Goal: Task Accomplishment & Management: Complete application form

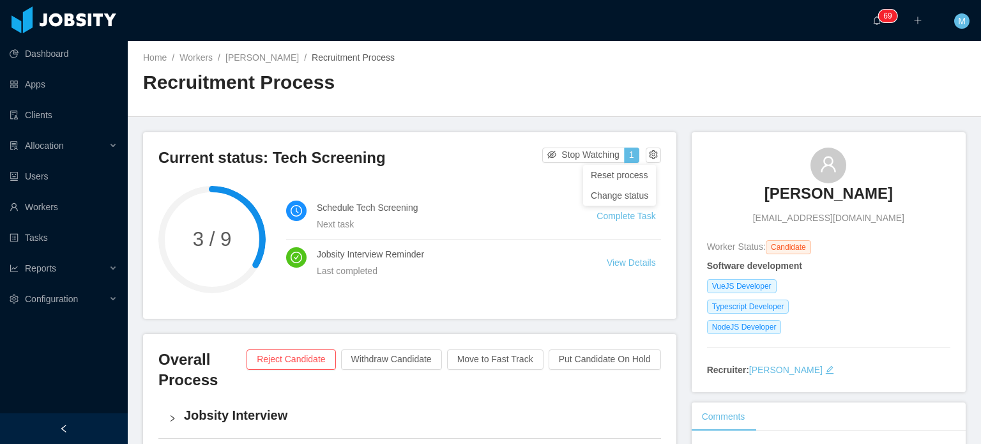
click at [626, 196] on div "Change status" at bounding box center [619, 195] width 57 height 14
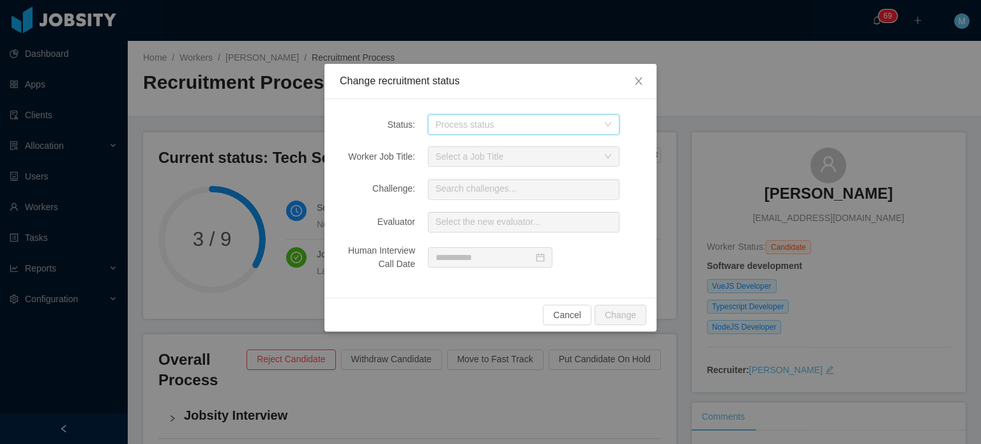
click at [460, 116] on div "Process status" at bounding box center [519, 124] width 168 height 19
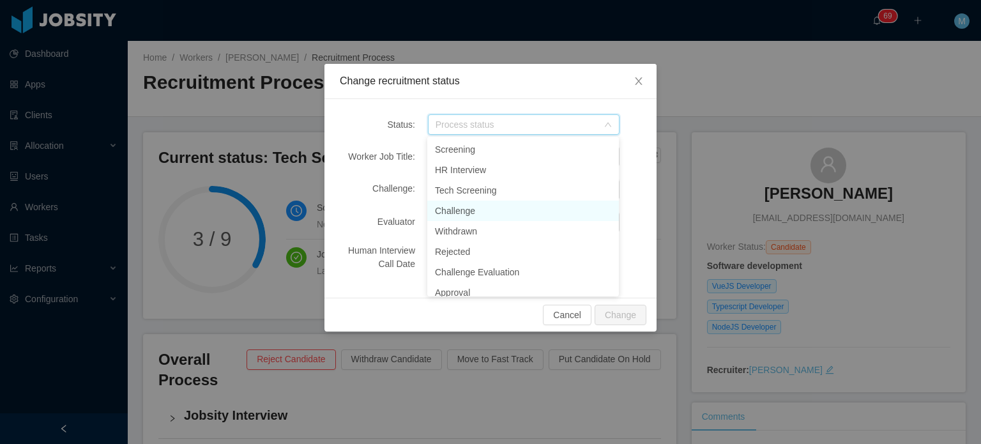
click at [483, 207] on li "Challenge" at bounding box center [523, 211] width 192 height 20
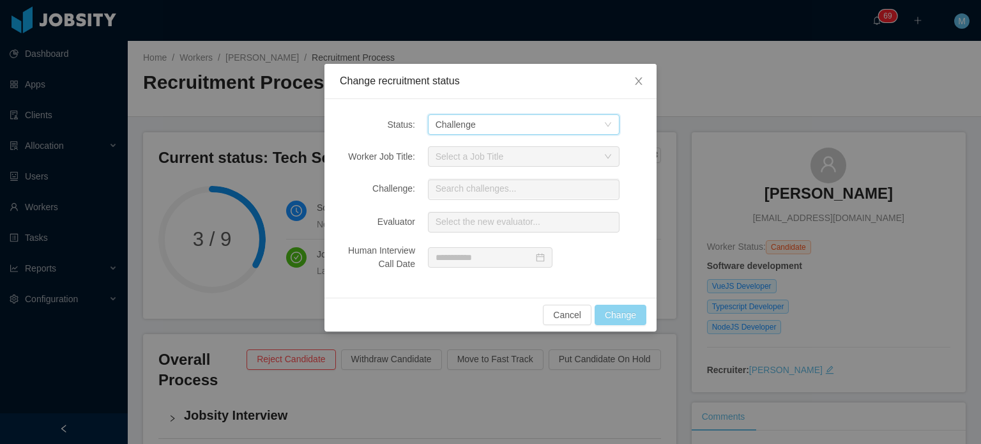
click at [614, 305] on button "Change" at bounding box center [620, 315] width 52 height 20
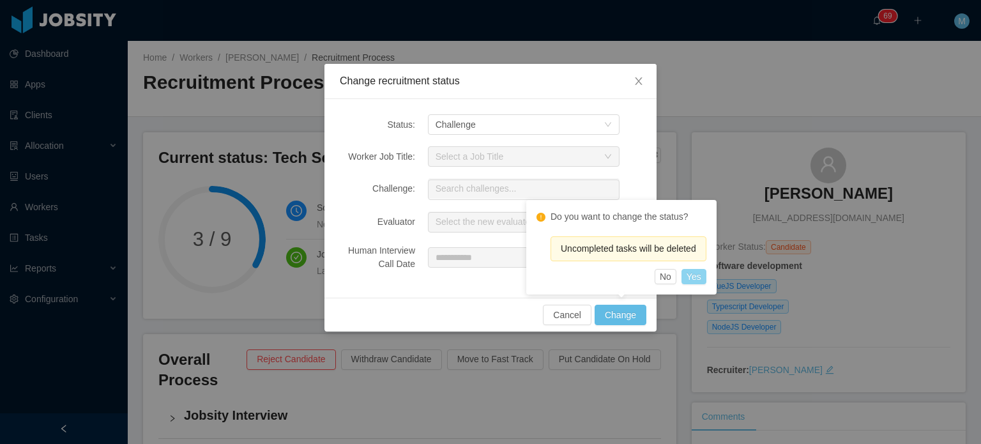
click at [693, 273] on button "Yes" at bounding box center [693, 276] width 25 height 15
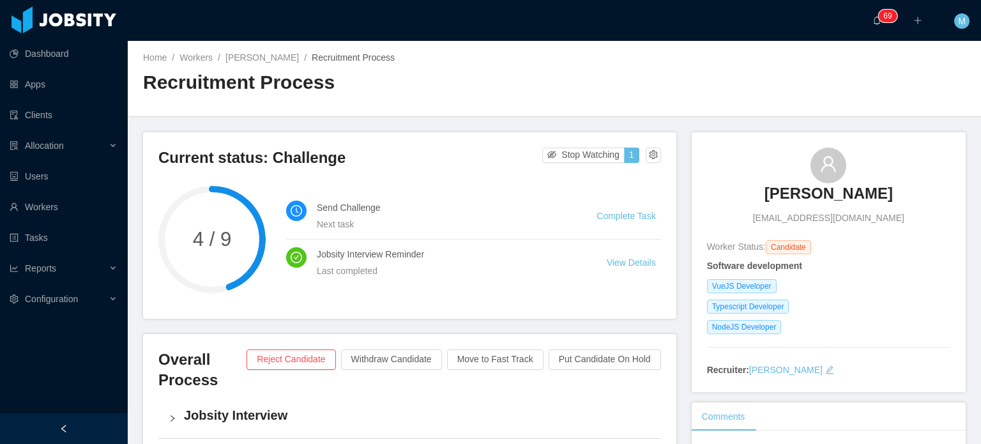
click at [596, 216] on link "Complete Task" at bounding box center [625, 216] width 59 height 10
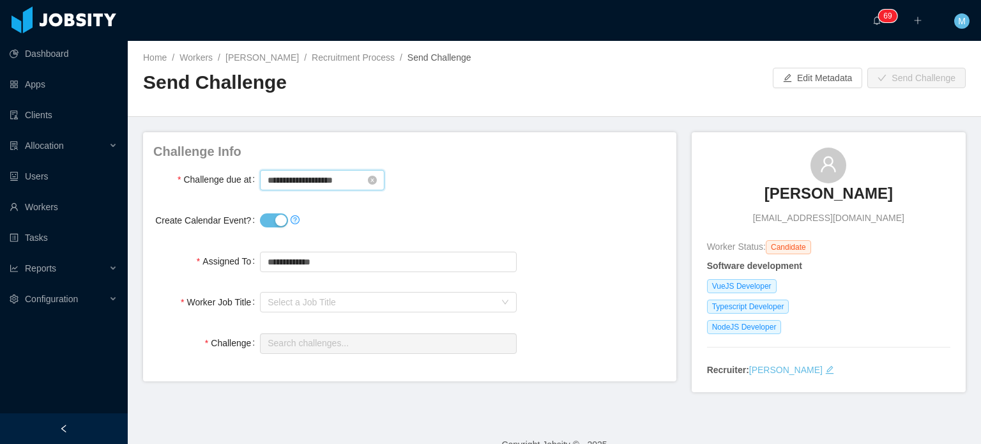
click at [319, 183] on input "**********" at bounding box center [322, 180] width 125 height 20
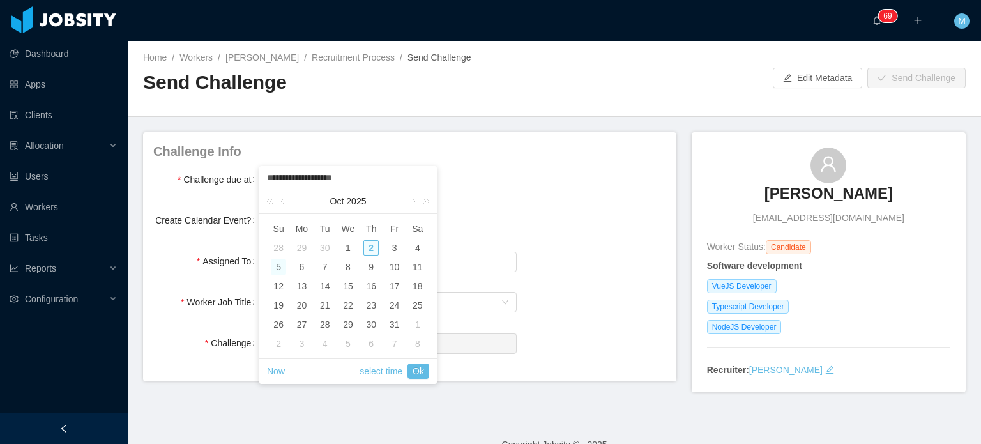
click at [275, 262] on div "5" at bounding box center [278, 266] width 15 height 15
type input "**********"
click at [381, 377] on link "select time" at bounding box center [381, 371] width 43 height 24
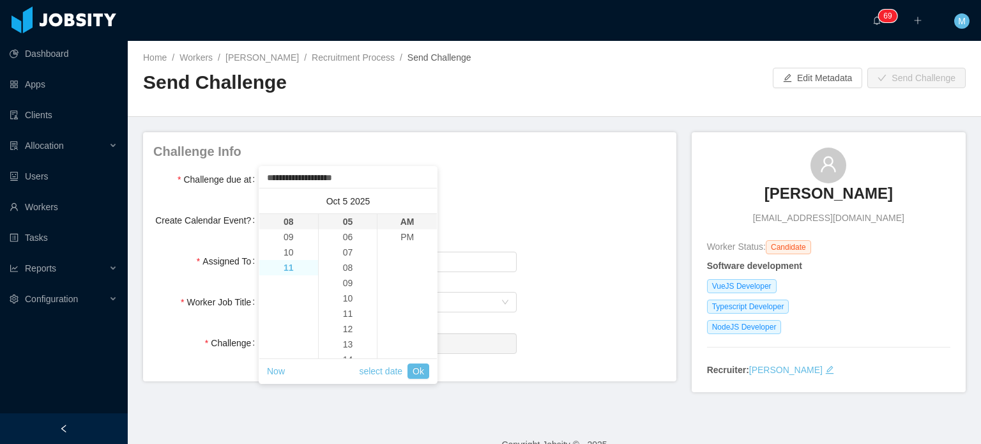
click at [292, 266] on li "11" at bounding box center [288, 267] width 59 height 15
type input "**********"
click at [358, 226] on li "59" at bounding box center [348, 221] width 59 height 15
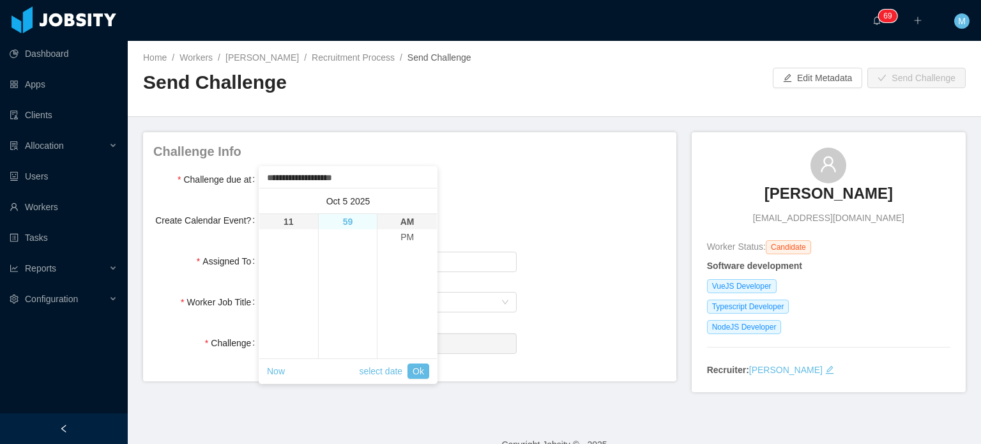
type input "**********"
click at [402, 239] on li "PM" at bounding box center [406, 236] width 59 height 15
type input "**********"
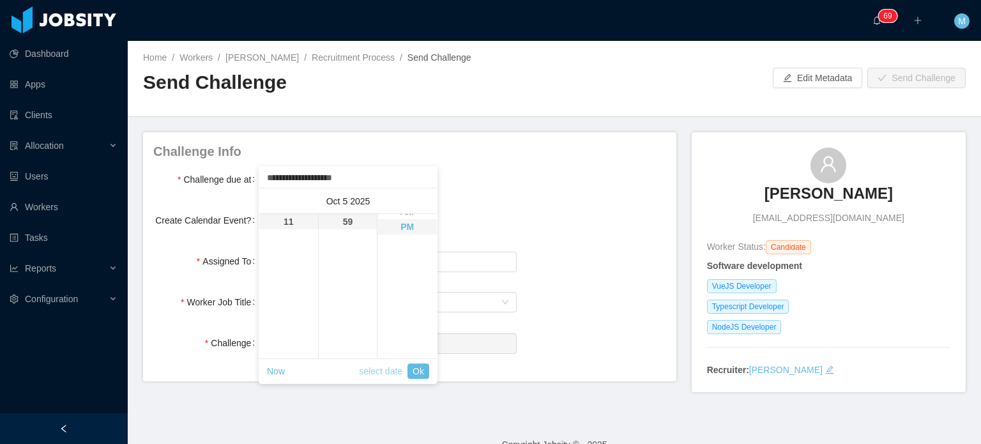
scroll to position [15, 0]
click at [416, 374] on link "Ok" at bounding box center [418, 370] width 22 height 15
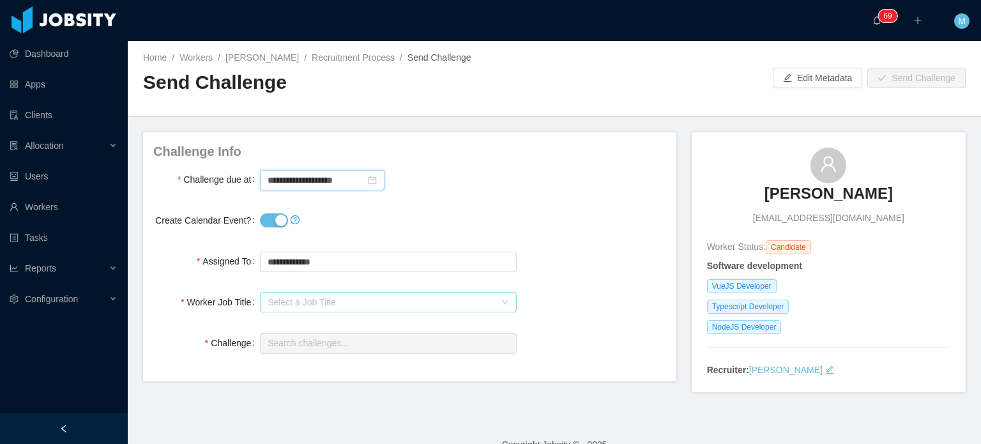
click at [395, 303] on div "Select a Job Title" at bounding box center [381, 302] width 227 height 13
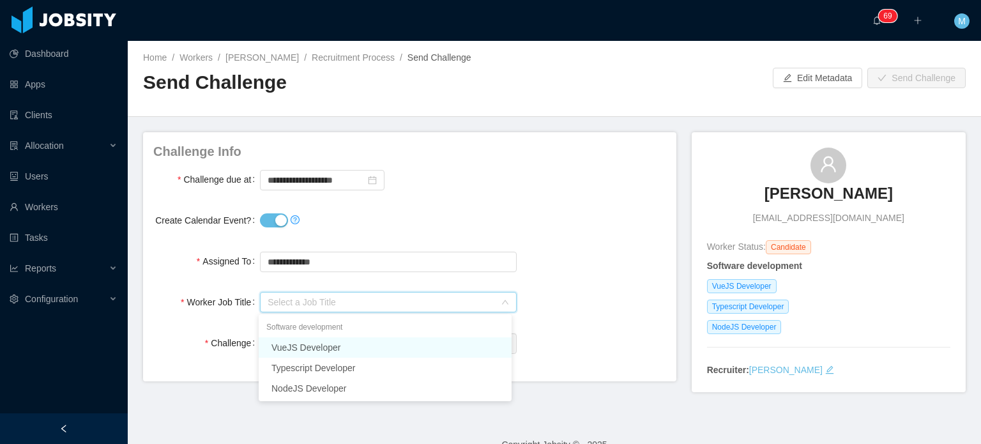
click at [396, 338] on li "VueJS Developer" at bounding box center [385, 347] width 253 height 20
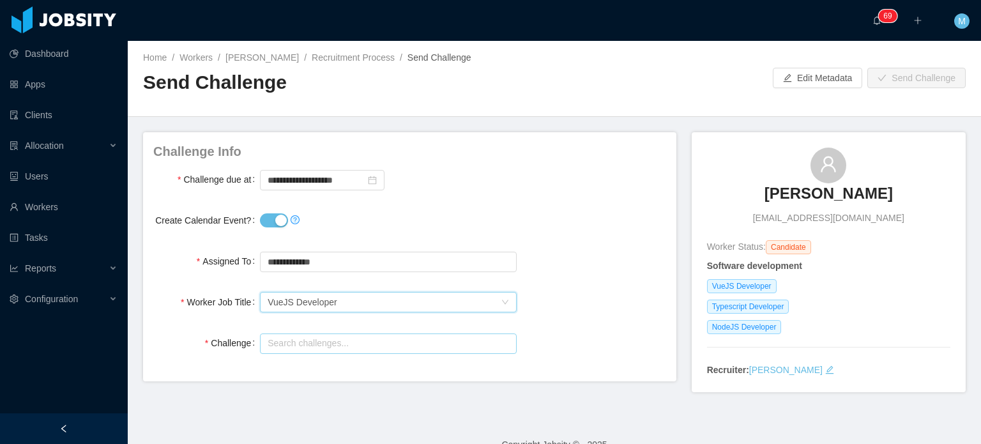
click at [396, 338] on input "text" at bounding box center [388, 343] width 256 height 20
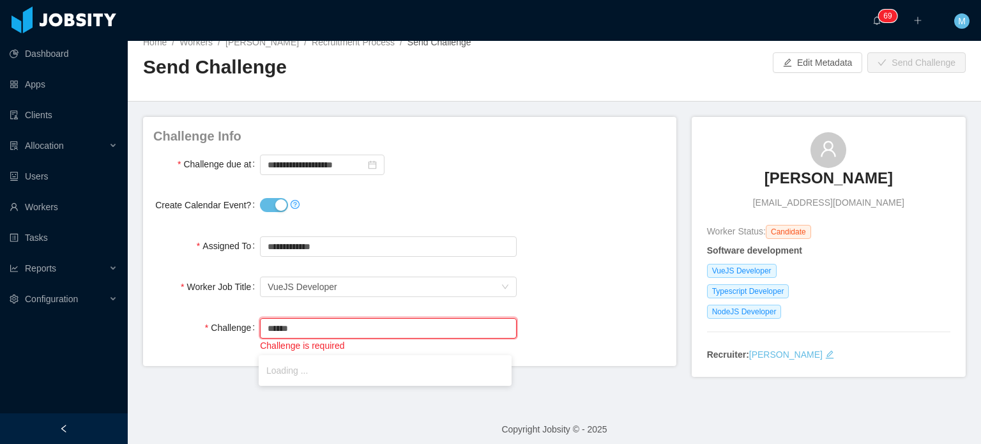
scroll to position [23, 0]
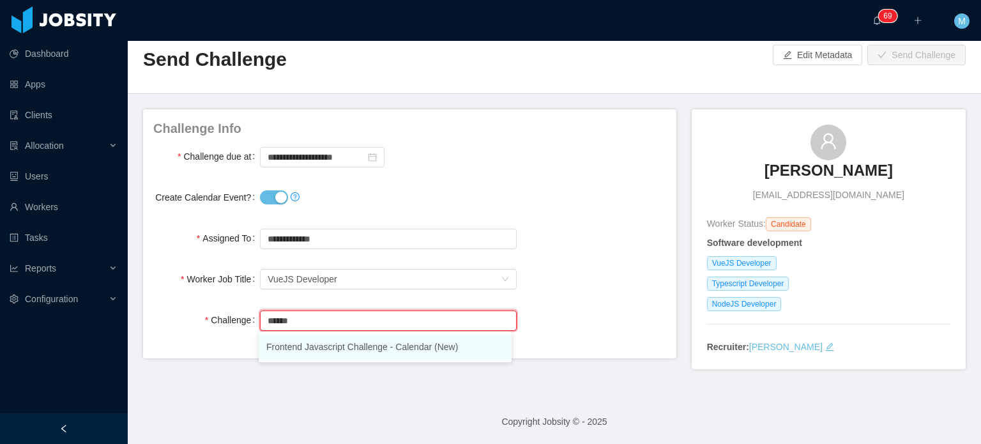
click at [391, 345] on li "Frontend Javascript Challenge - Calendar (New)" at bounding box center [385, 347] width 253 height 26
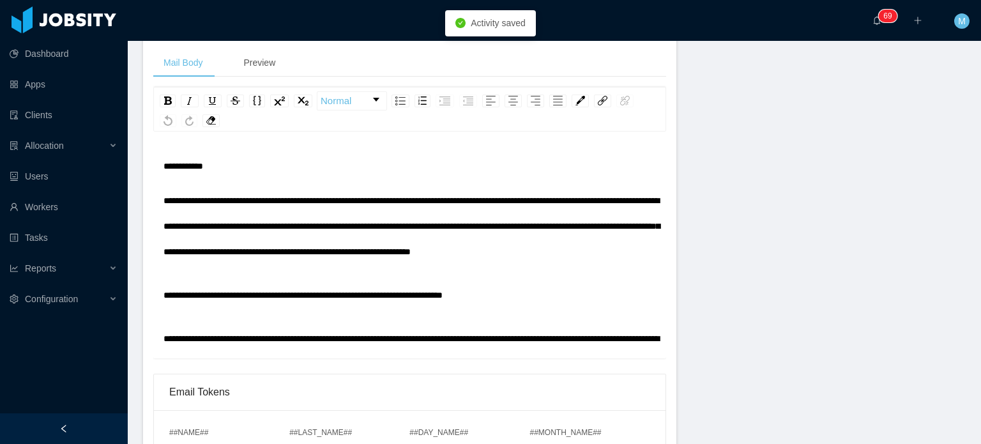
scroll to position [0, 0]
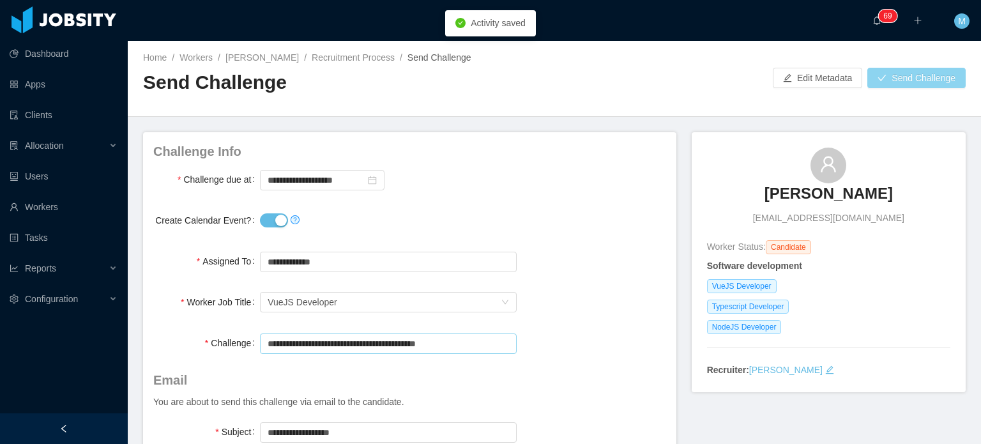
type input "**********"
click at [901, 85] on button "Send Challenge" at bounding box center [916, 78] width 98 height 20
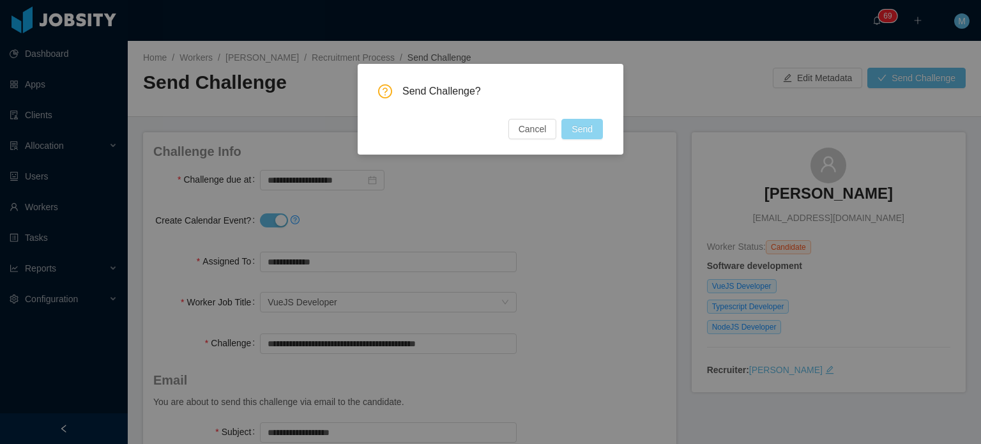
click at [595, 127] on button "Send" at bounding box center [582, 129] width 42 height 20
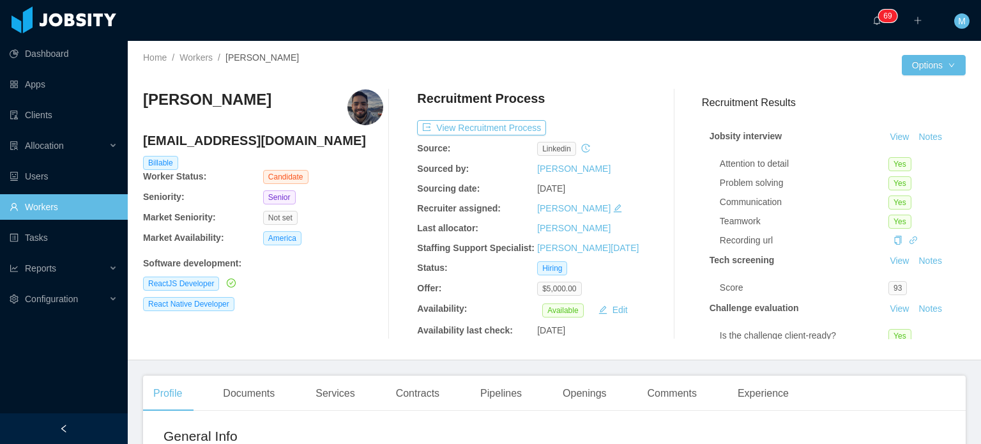
scroll to position [8, 0]
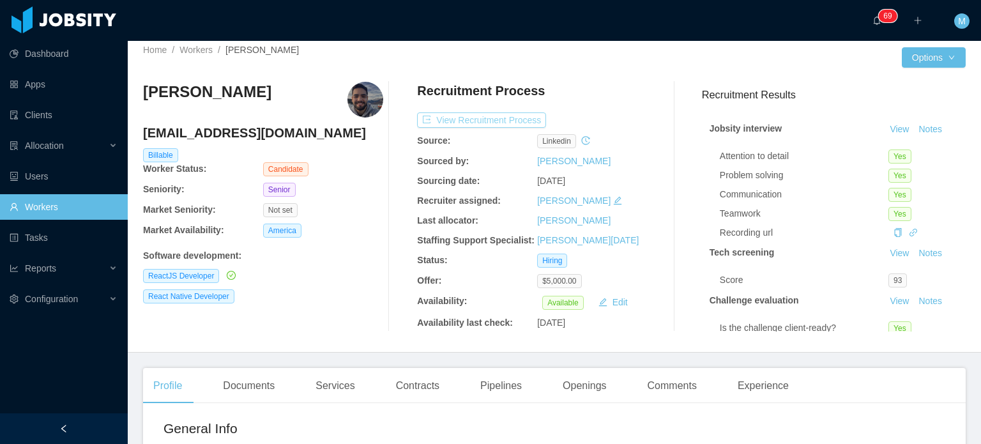
click at [504, 116] on button "View Recruitment Process" at bounding box center [481, 119] width 129 height 15
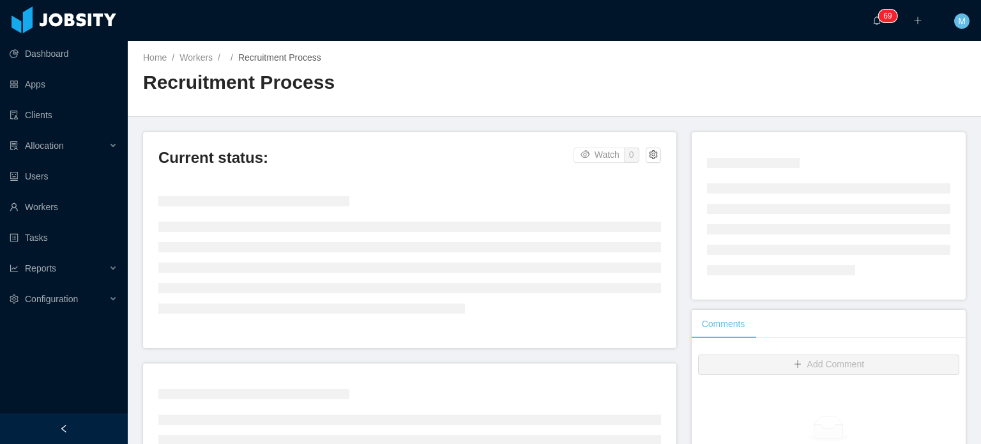
click at [504, 116] on div "Home / Workers / / Recruitment Process / Recruitment Process" at bounding box center [554, 79] width 853 height 76
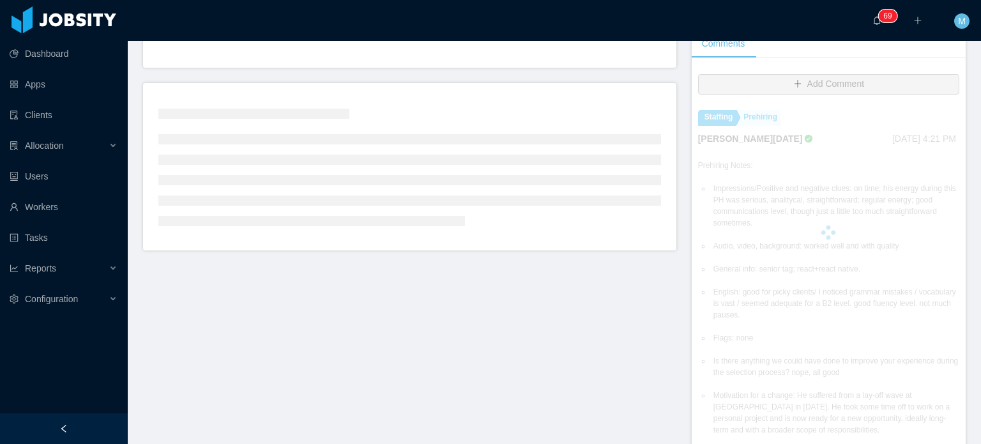
scroll to position [283, 0]
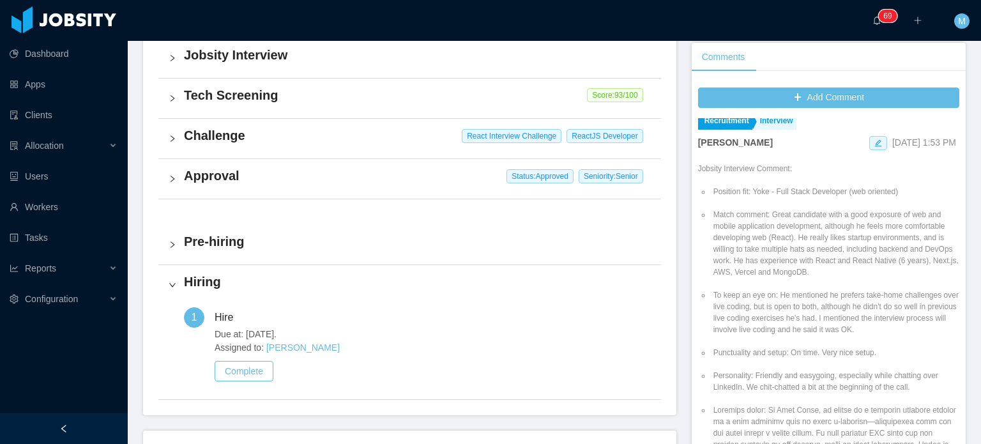
scroll to position [1085, 0]
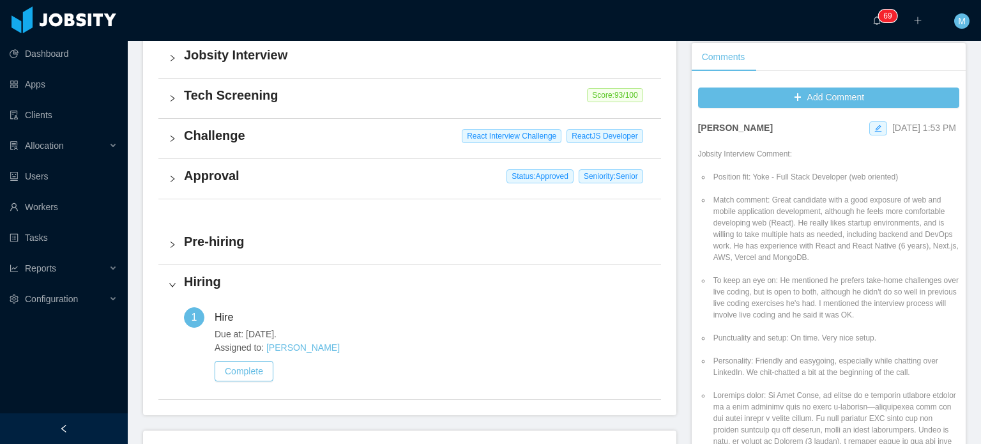
drag, startPoint x: 676, startPoint y: 270, endPoint x: 747, endPoint y: 268, distance: 71.5
click at [810, 248] on li "Match comment: Great candidate with a good exposure of web and mobile applicati…" at bounding box center [835, 228] width 248 height 69
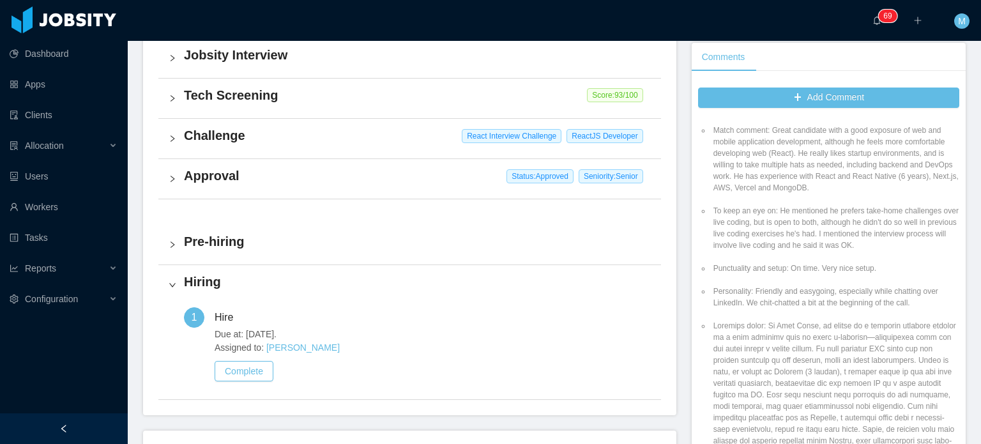
scroll to position [1155, 0]
click at [810, 248] on li "To keep an eye on: He mentioned he prefers take-home challenges over live codin…" at bounding box center [835, 228] width 248 height 46
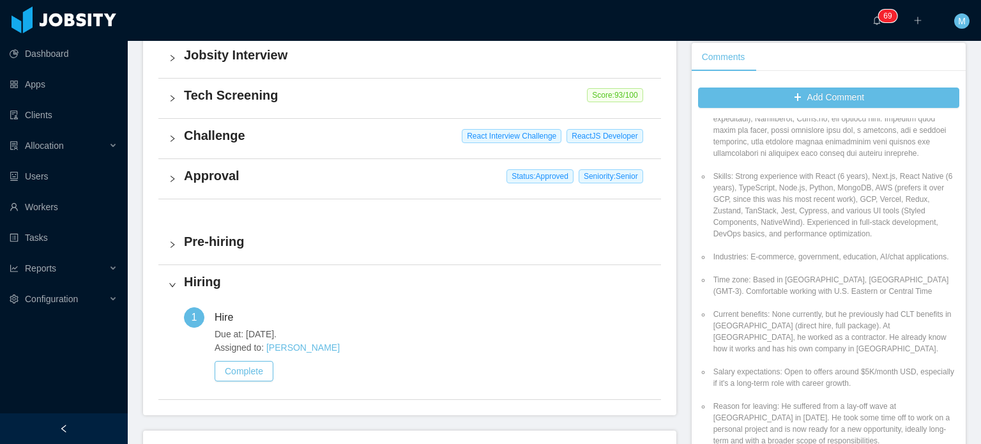
scroll to position [462, 0]
